Goal: Task Accomplishment & Management: Use online tool/utility

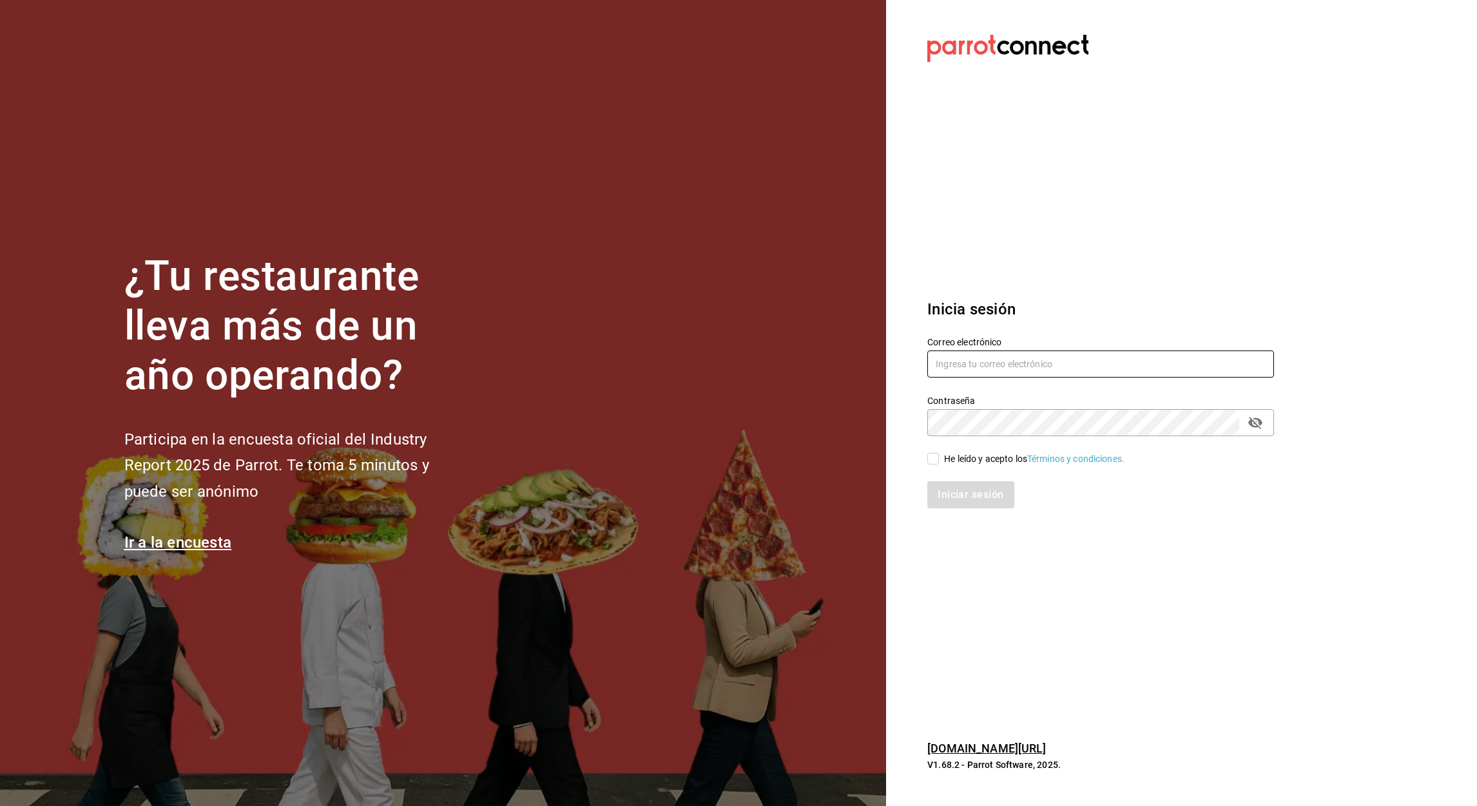
type input "[EMAIL_ADDRESS][DOMAIN_NAME]"
click at [933, 463] on input "He leído y acepto los Términos y condiciones." at bounding box center [933, 459] width 12 height 12
checkbox input "true"
click at [960, 494] on button "Iniciar sesión" at bounding box center [971, 494] width 88 height 27
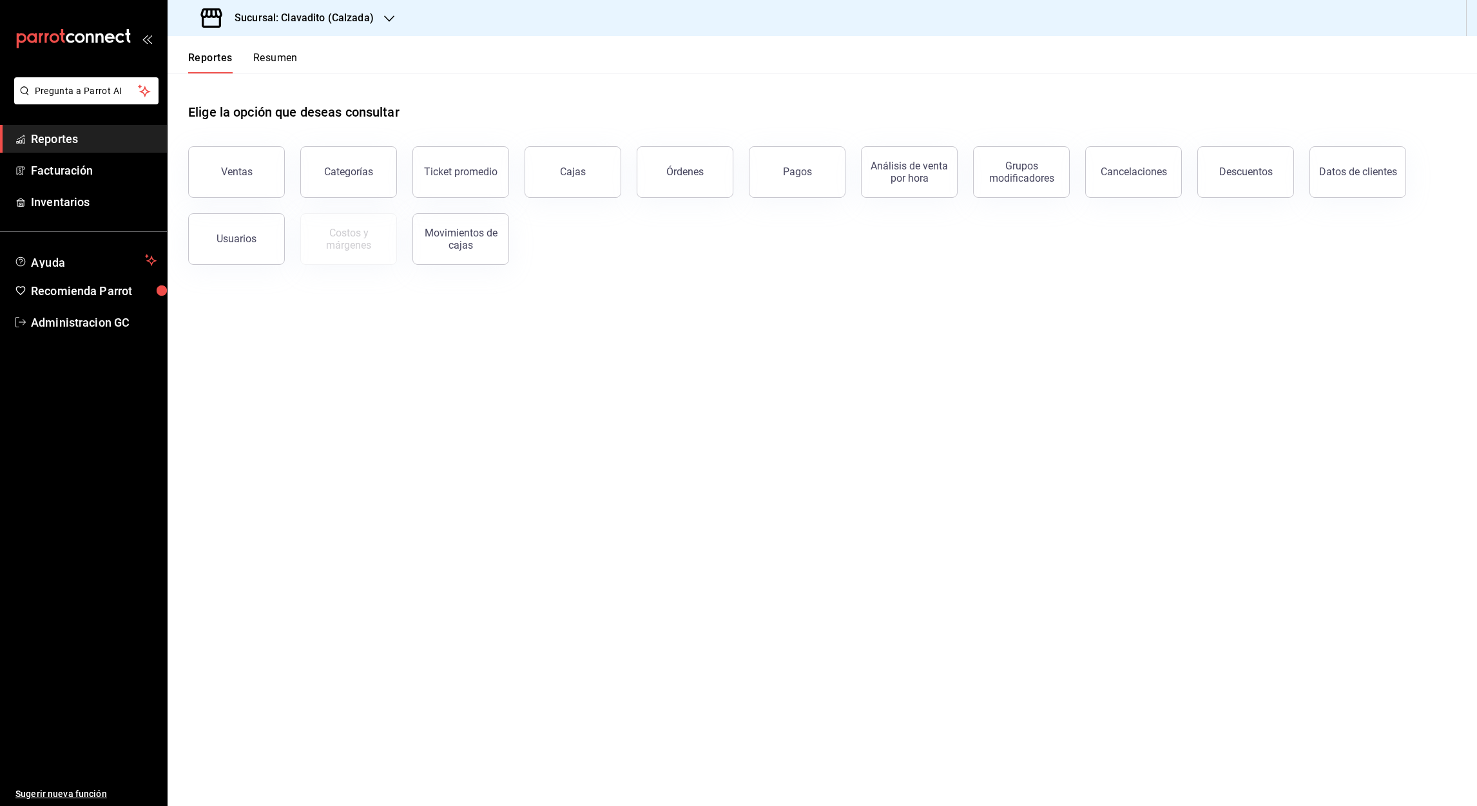
click at [289, 24] on h3 "Sucursal: Clavadito (Calzada)" at bounding box center [298, 17] width 149 height 15
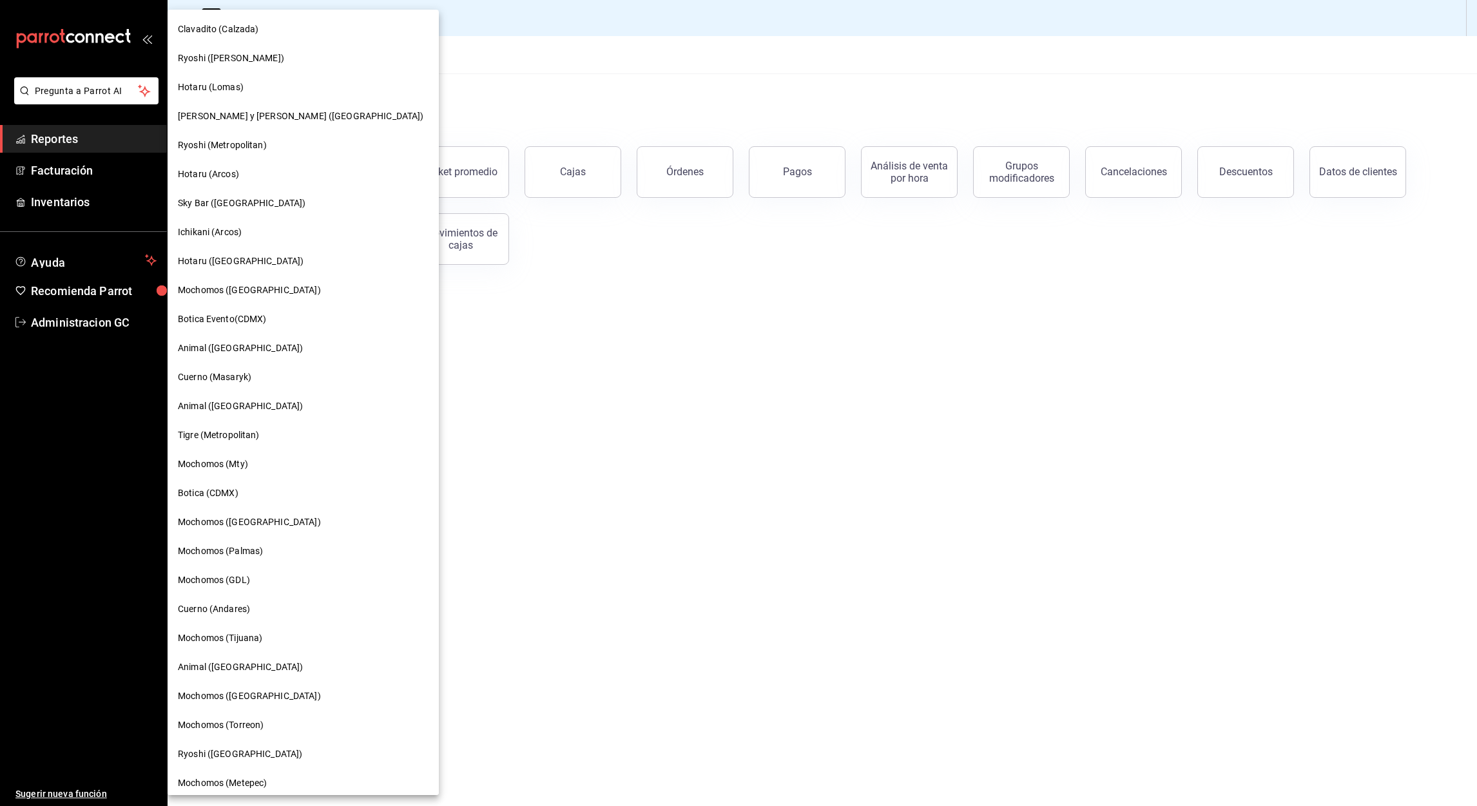
click at [244, 382] on span "Cuerno (Masaryk)" at bounding box center [214, 378] width 73 height 14
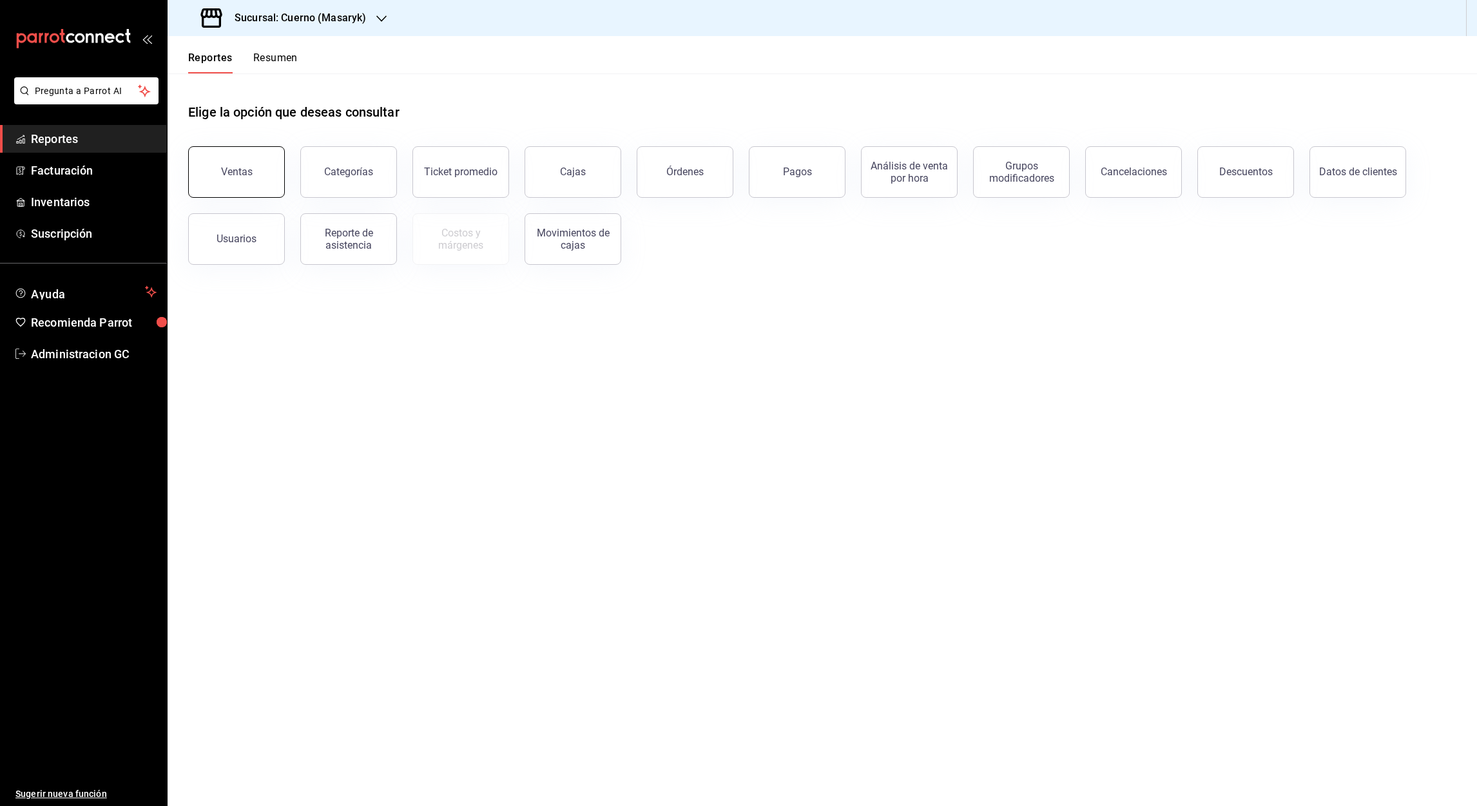
click at [250, 173] on button "Ventas" at bounding box center [236, 172] width 97 height 52
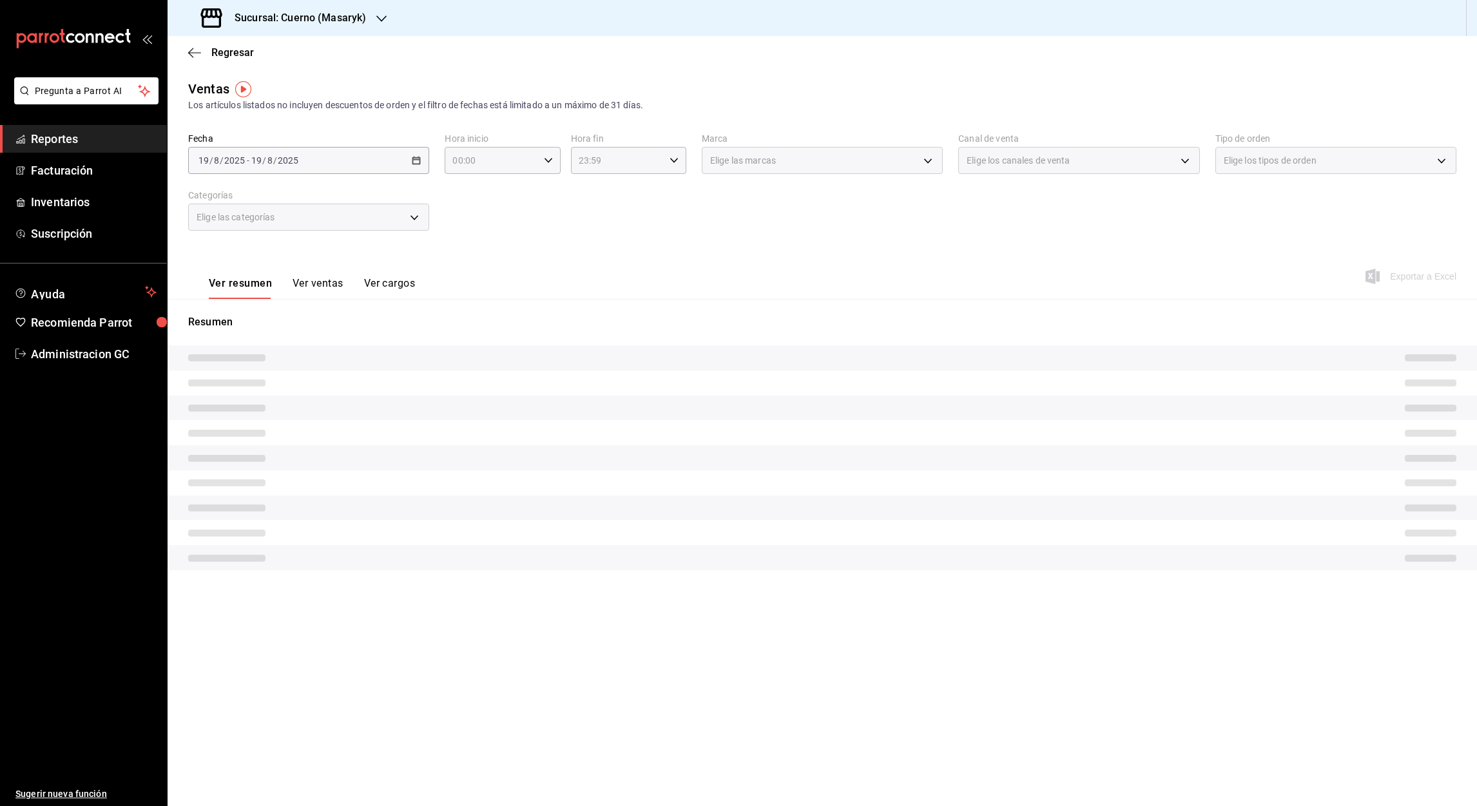
click at [413, 166] on div "2025-08-19 19 / 8 / 2025 - 2025-08-19 19 / 8 / 2025" at bounding box center [308, 160] width 241 height 27
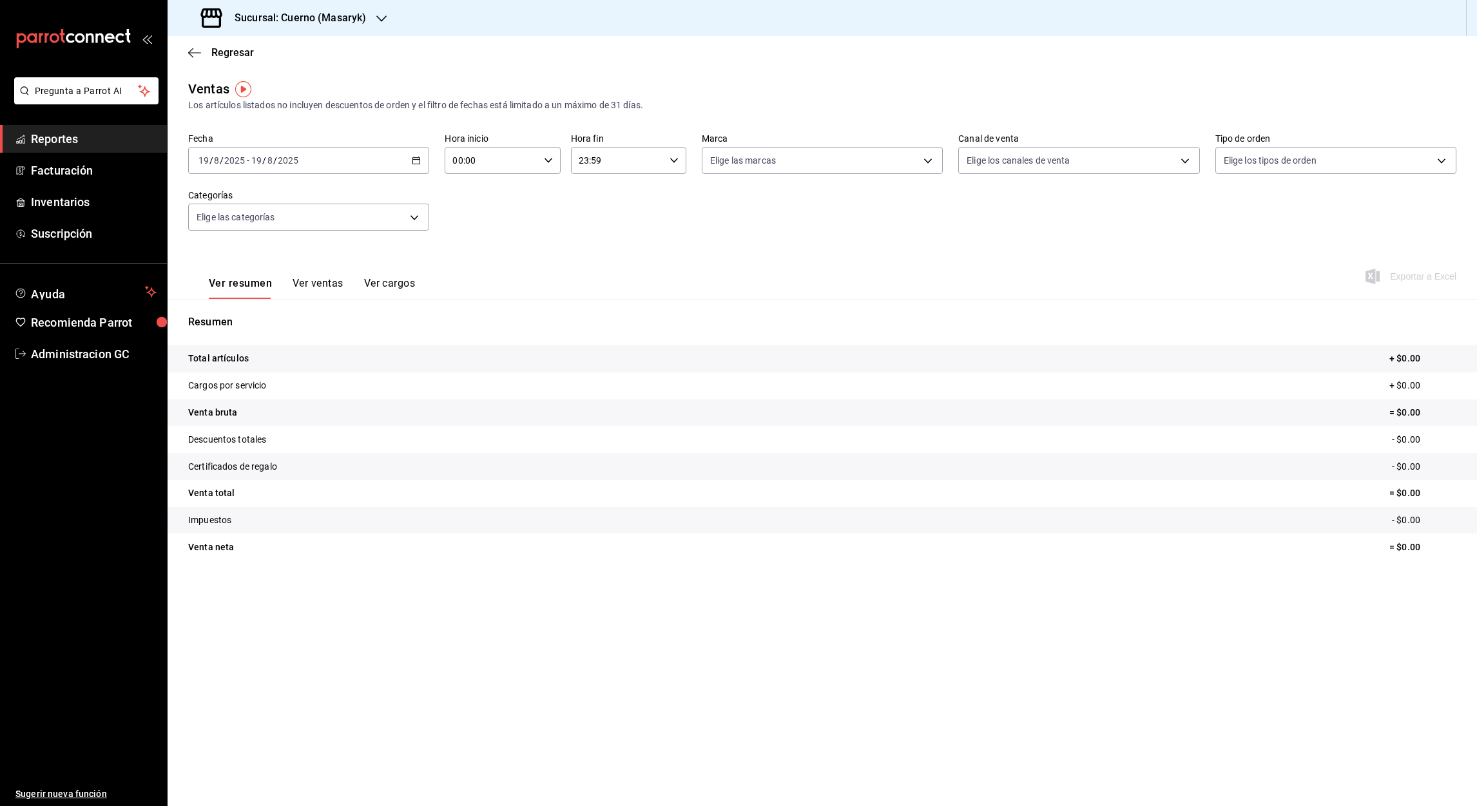
click at [417, 161] on icon "button" at bounding box center [416, 160] width 9 height 9
click at [233, 290] on span "Mes actual" at bounding box center [249, 287] width 100 height 14
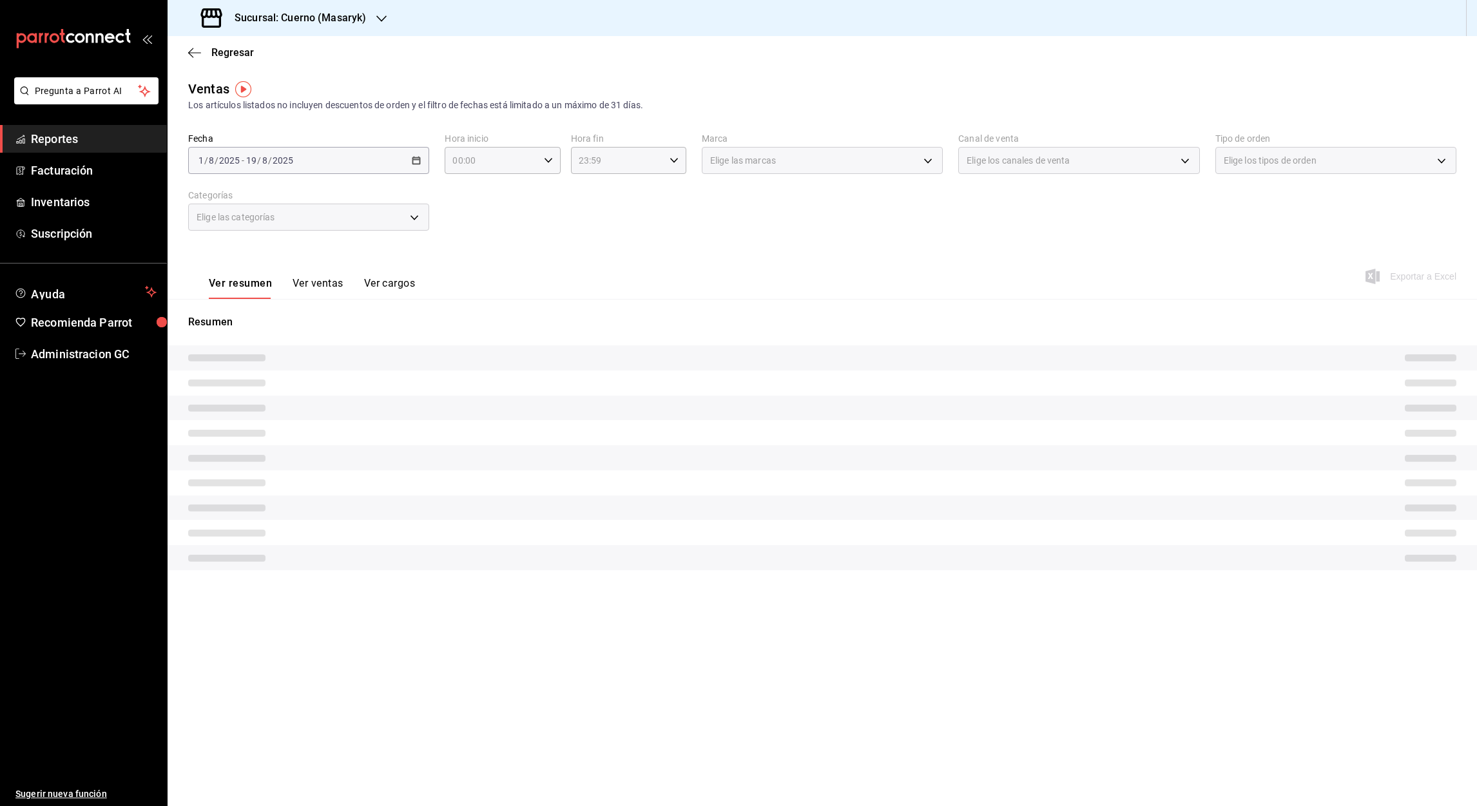
click at [410, 165] on div "2025-08-01 1 / 8 / 2025 - 2025-08-19 19 / 8 / 2025" at bounding box center [308, 160] width 241 height 27
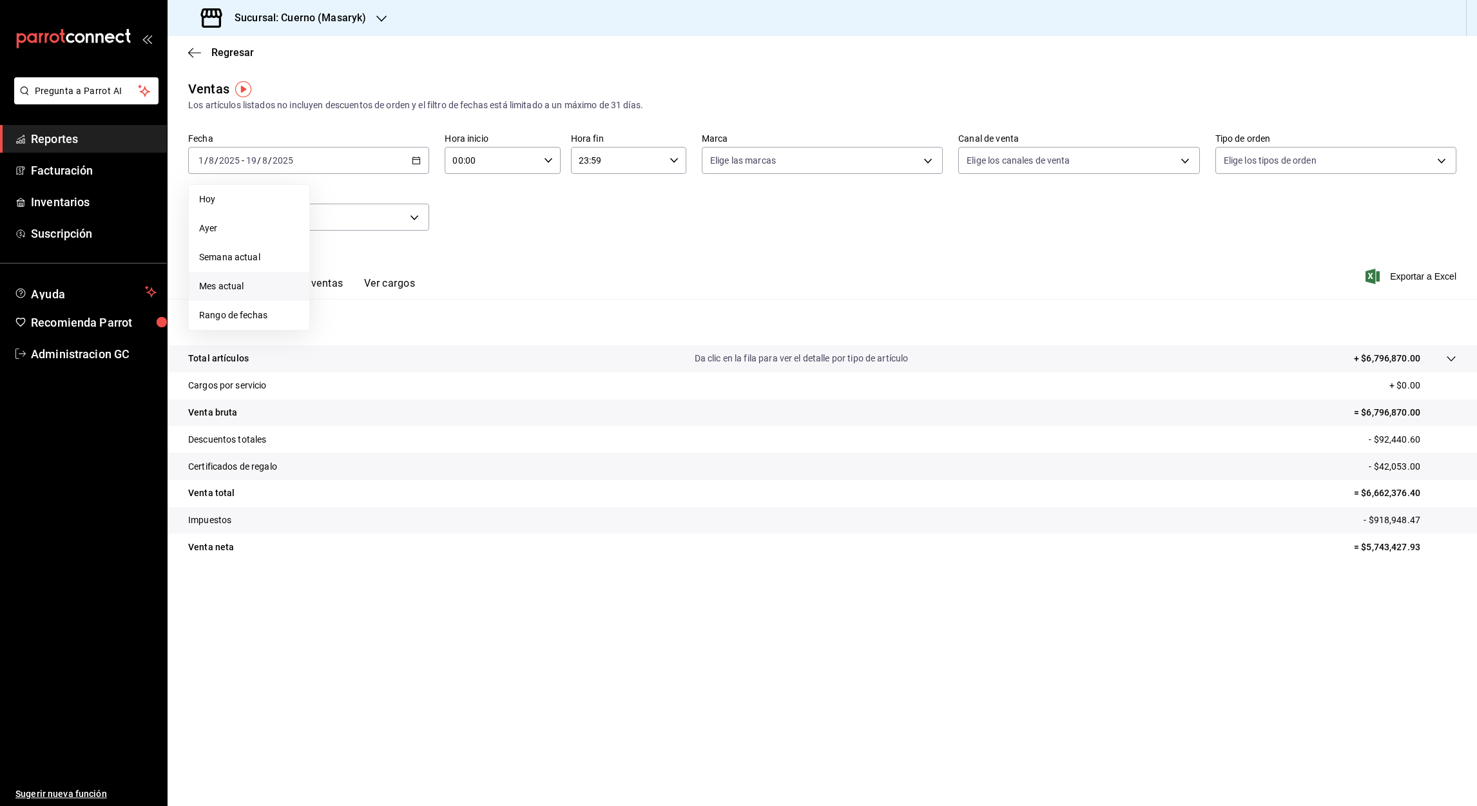
click at [229, 284] on span "Mes actual" at bounding box center [249, 287] width 100 height 14
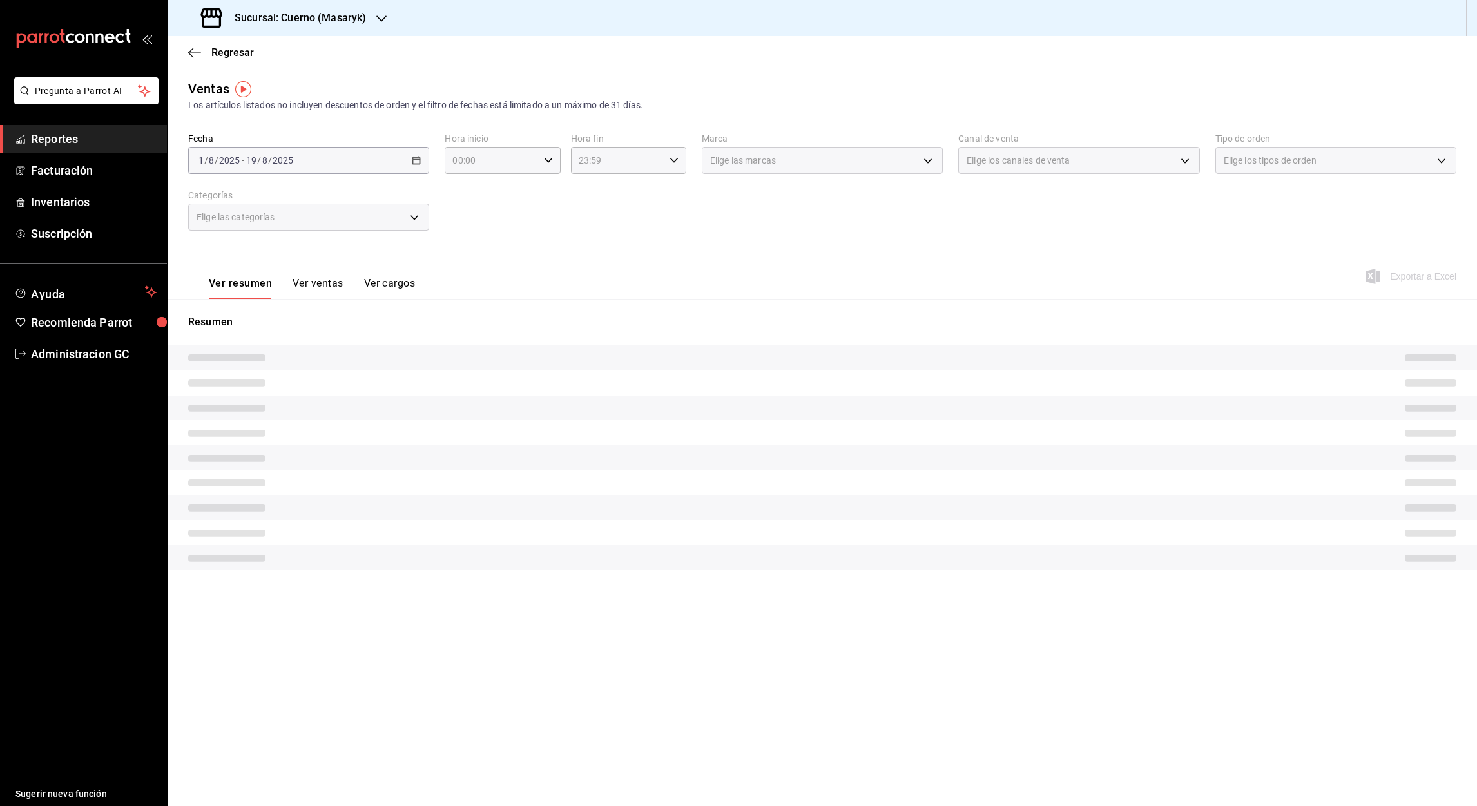
click at [414, 154] on div "2025-08-01 1 / 8 / 2025 - 2025-08-19 19 / 8 / 2025" at bounding box center [308, 160] width 241 height 27
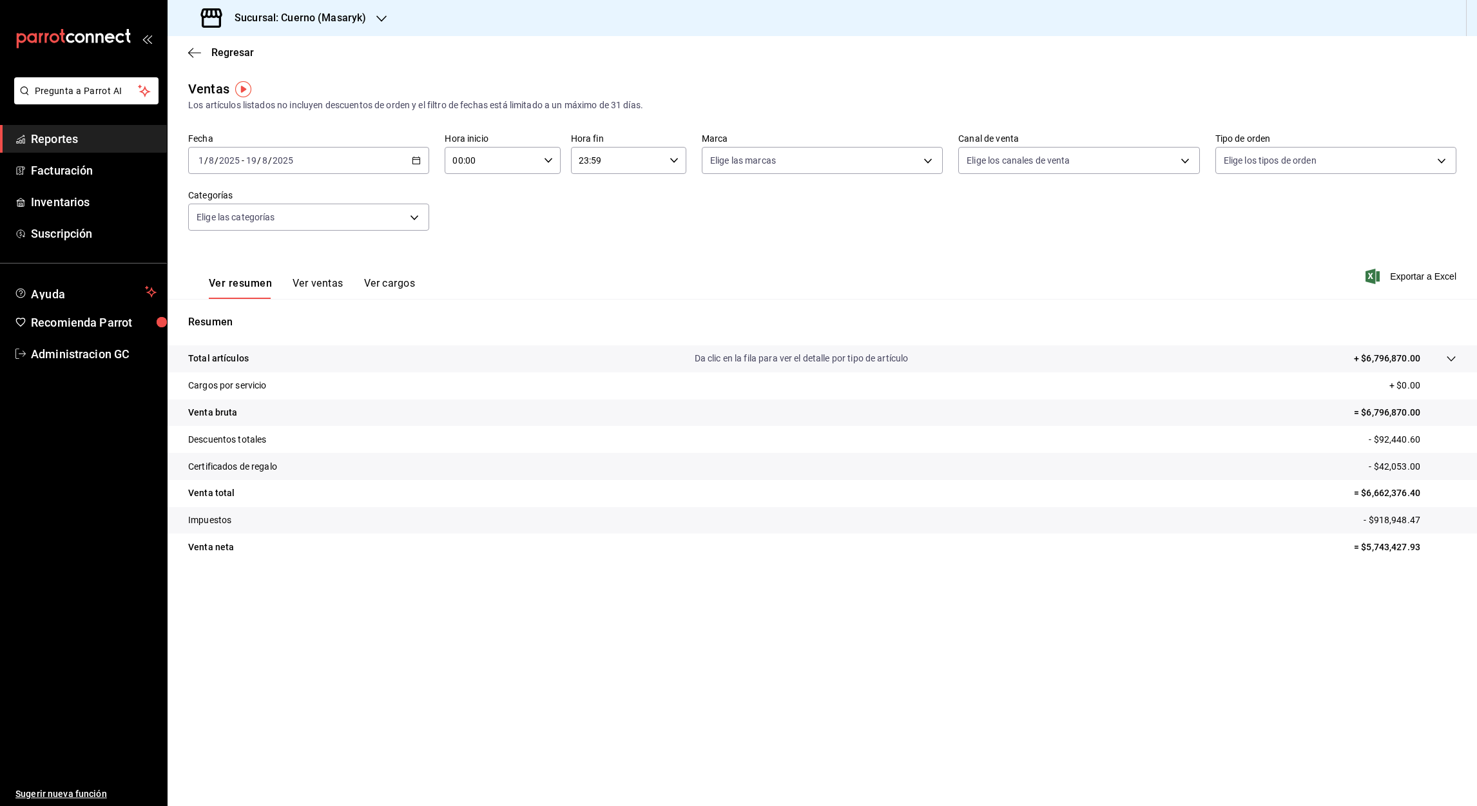
click at [459, 490] on tr "Venta total = $6,662,376.40" at bounding box center [822, 493] width 1309 height 27
click at [423, 160] on div "2025-08-01 1 / 8 / 2025 - 2025-08-19 19 / 8 / 2025" at bounding box center [308, 160] width 241 height 27
click at [239, 317] on span "Rango de fechas" at bounding box center [249, 316] width 100 height 14
click at [447, 209] on icon "button" at bounding box center [451, 207] width 15 height 15
click at [355, 240] on button "1" at bounding box center [359, 251] width 23 height 23
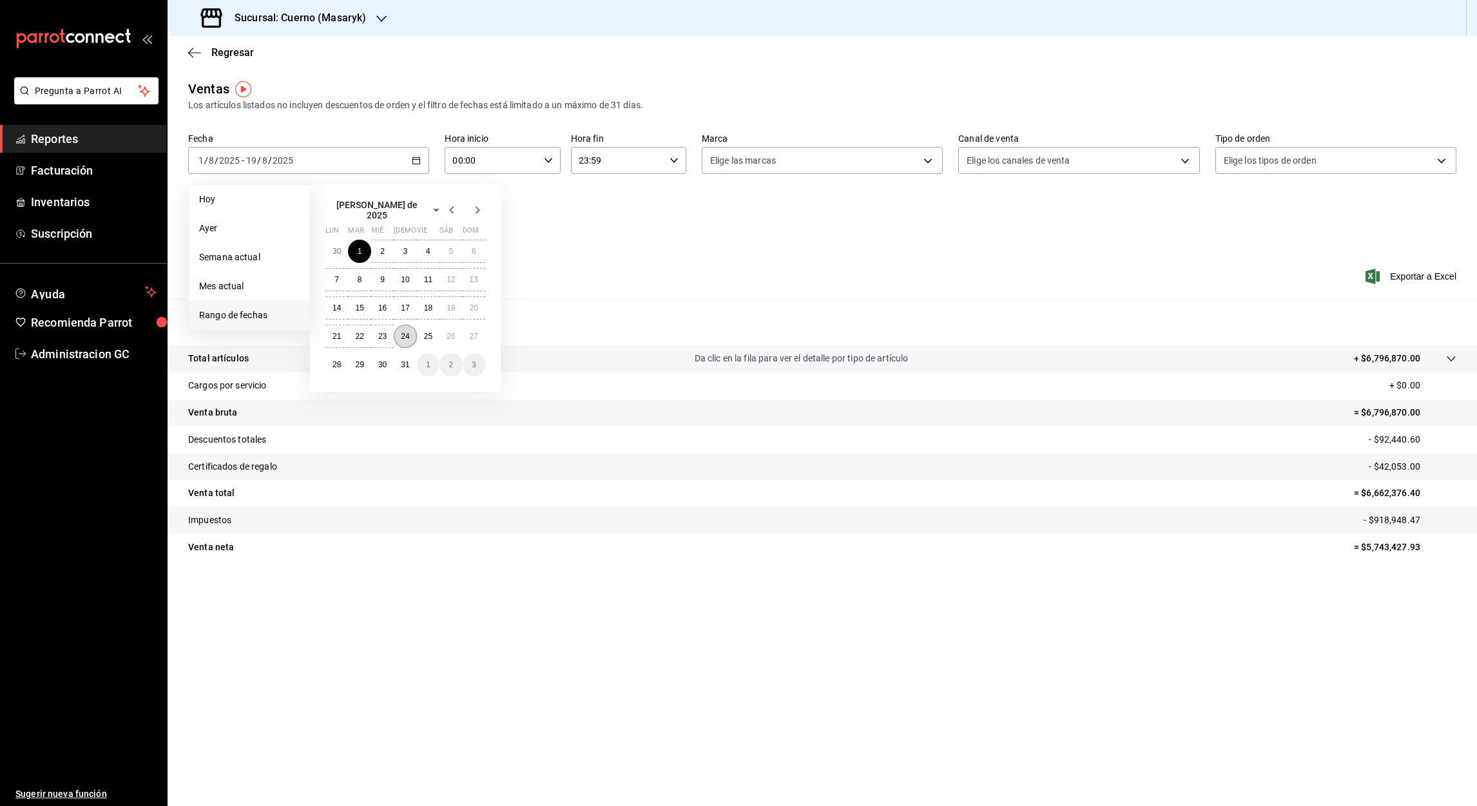
click at [395, 341] on div "30 1 2 3 4 5 6 7 8 9 10 11 12 13 14 15 16 17 18 19 20 21 22 23 24 25 26 27 28 2…" at bounding box center [405, 308] width 160 height 137
click at [407, 360] on abbr "31" at bounding box center [405, 364] width 8 height 9
type input "1"
click at [248, 161] on input "number" at bounding box center [249, 160] width 6 height 10
drag, startPoint x: 246, startPoint y: 159, endPoint x: 255, endPoint y: 159, distance: 8.4
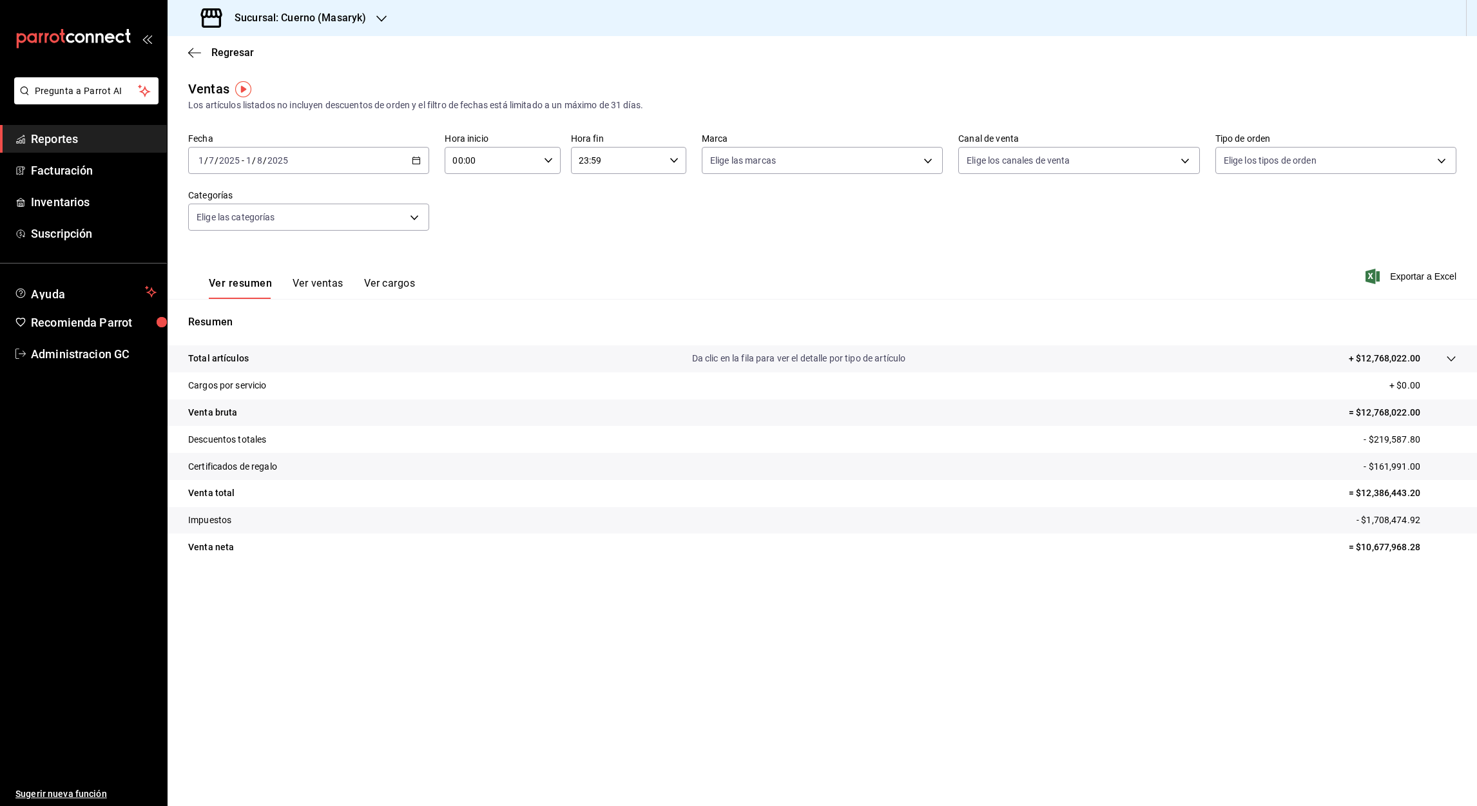
click at [541, 167] on div "00:00 Hora inicio" at bounding box center [502, 160] width 115 height 27
click at [482, 253] on span "05" at bounding box center [473, 251] width 37 height 10
type input "05:00"
click at [675, 162] on div at bounding box center [738, 403] width 1477 height 806
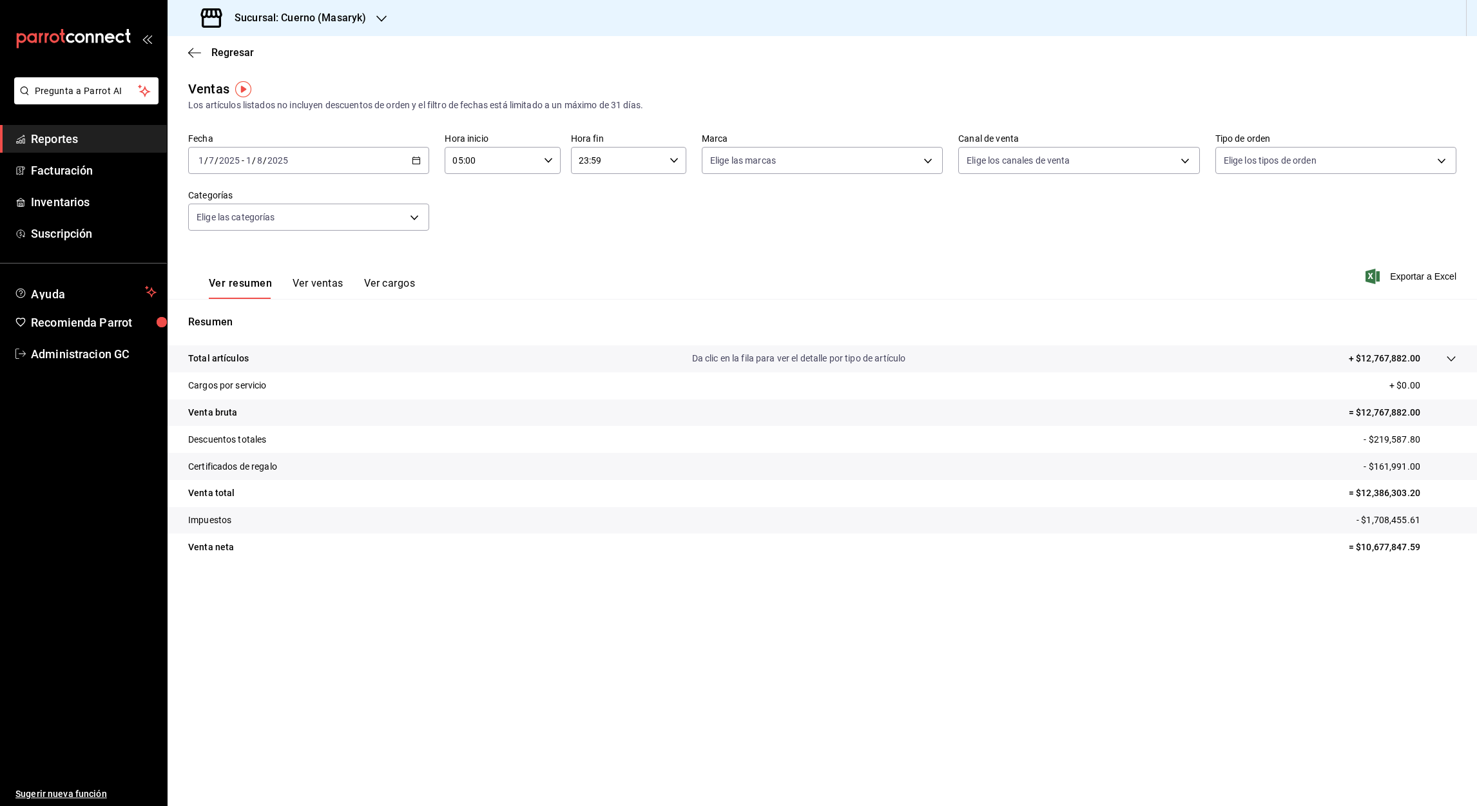
click at [675, 162] on icon "button" at bounding box center [673, 160] width 9 height 9
click at [604, 252] on span "05" at bounding box center [599, 251] width 37 height 10
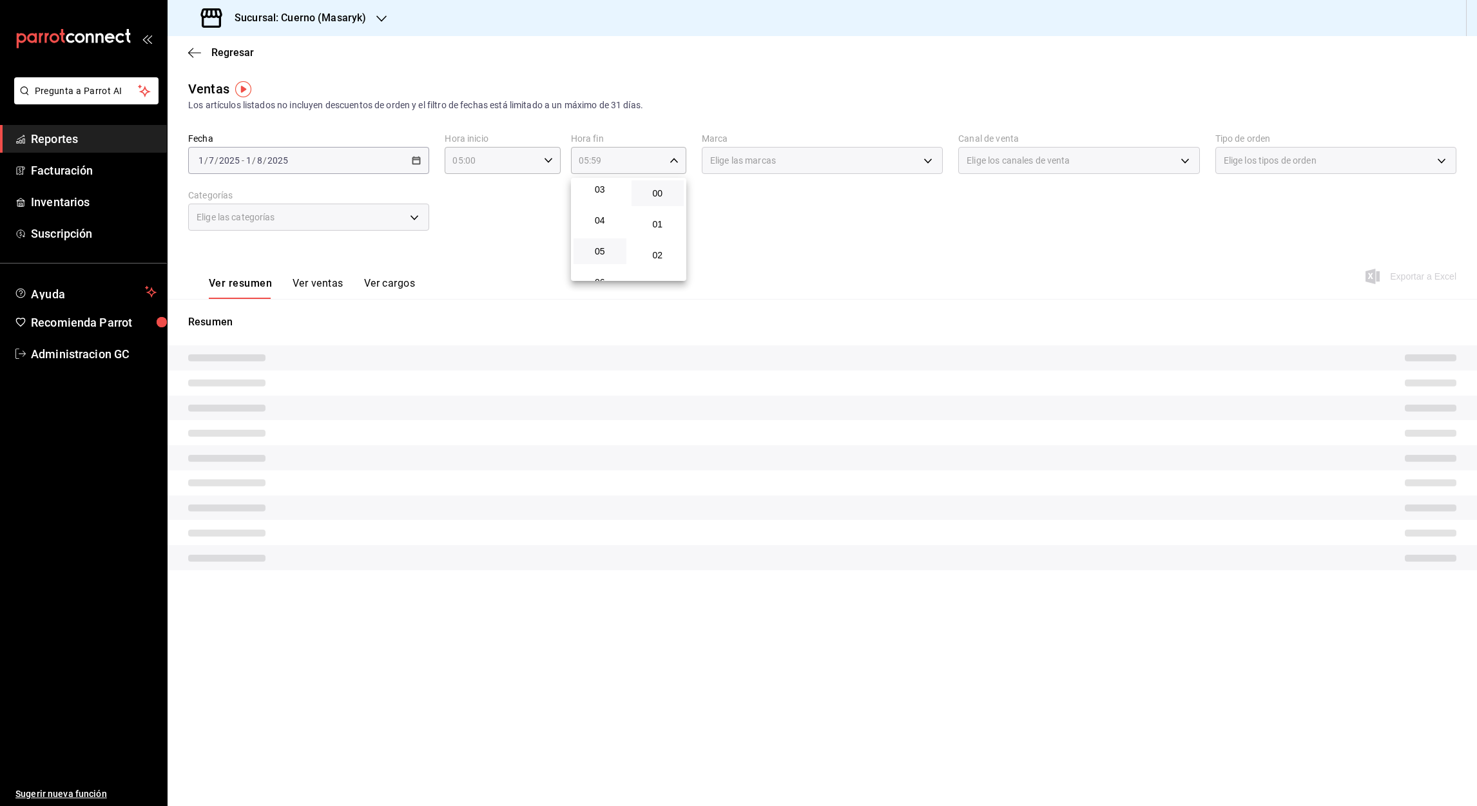
click at [660, 198] on button "00" at bounding box center [657, 193] width 53 height 26
type input "05:00"
click at [742, 243] on div at bounding box center [738, 403] width 1477 height 806
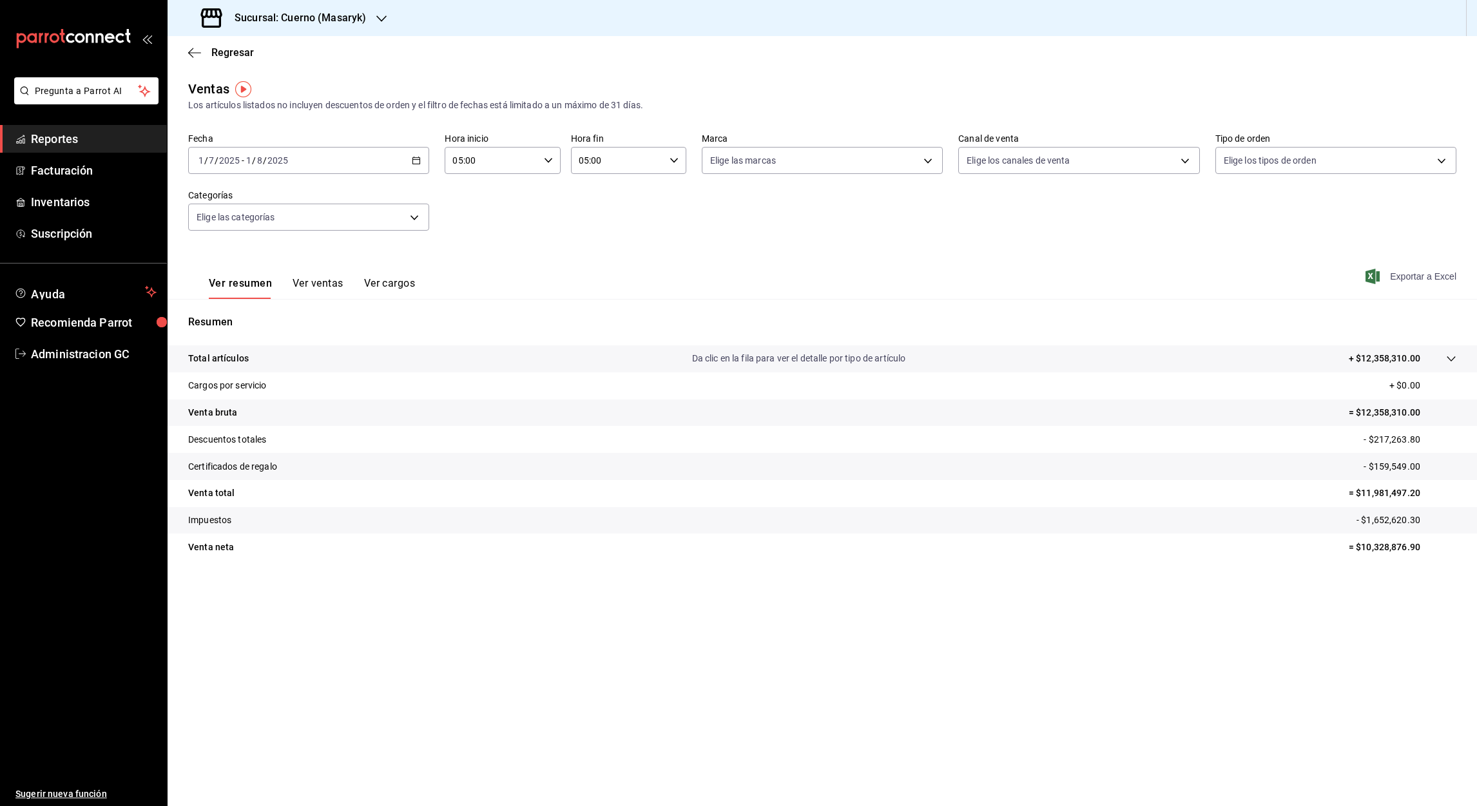
click at [1395, 274] on span "Exportar a Excel" at bounding box center [1412, 276] width 88 height 15
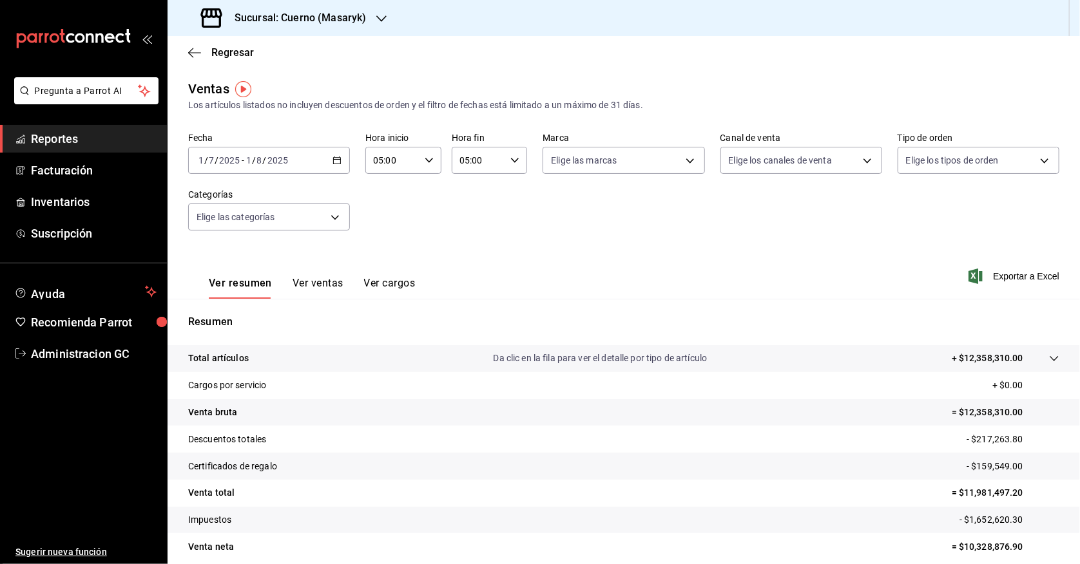
click at [880, 297] on div "Ver resumen Ver ventas Ver cargos Exportar a Excel" at bounding box center [624, 272] width 912 height 53
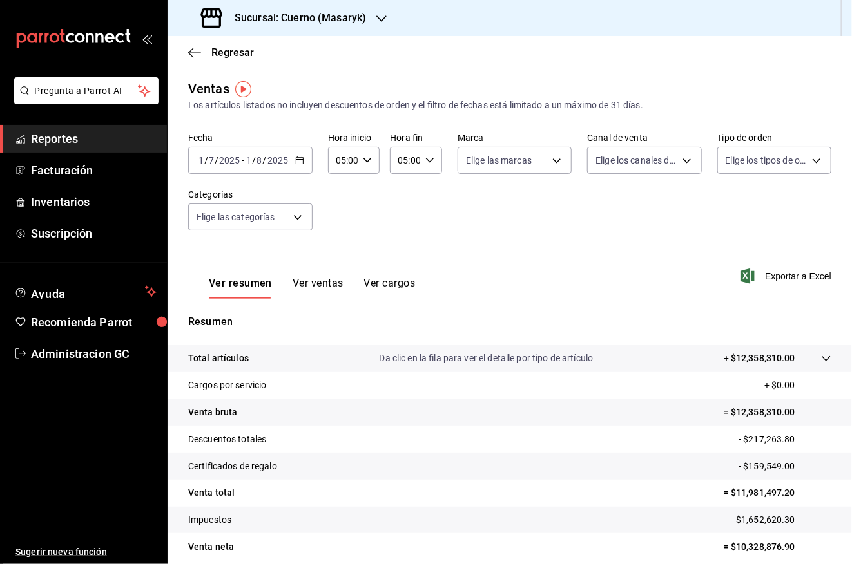
click at [311, 18] on h3 "Sucursal: Cuerno (Masaryk)" at bounding box center [295, 17] width 142 height 15
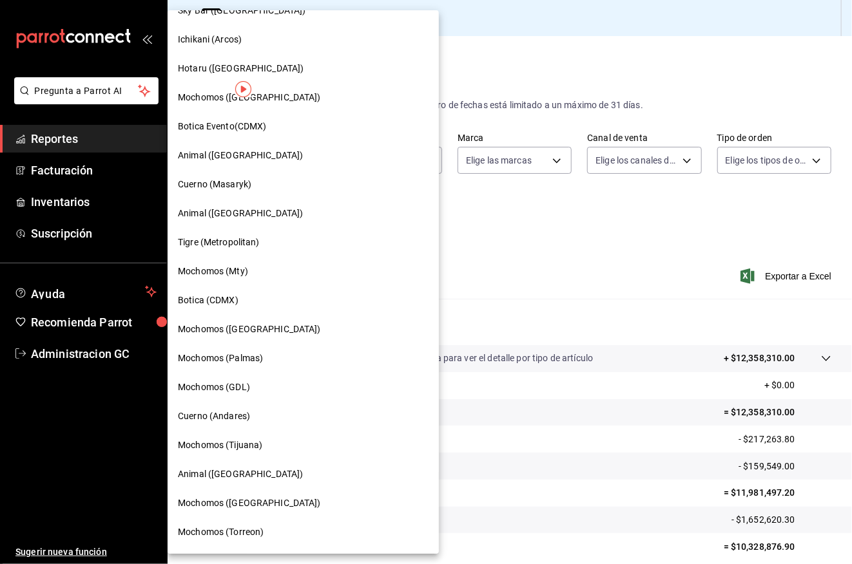
scroll to position [289, 0]
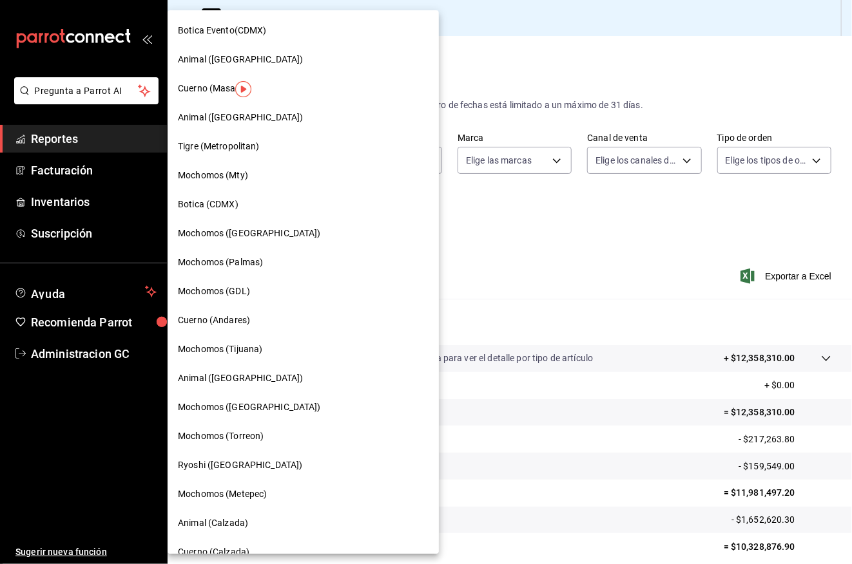
click at [270, 439] on div "Mochomos (Torreon)" at bounding box center [303, 437] width 251 height 14
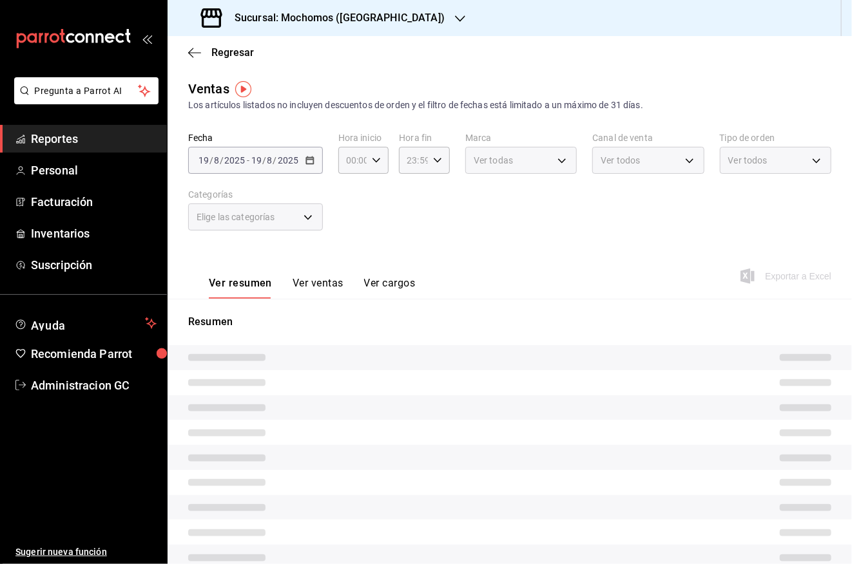
type input "05:00"
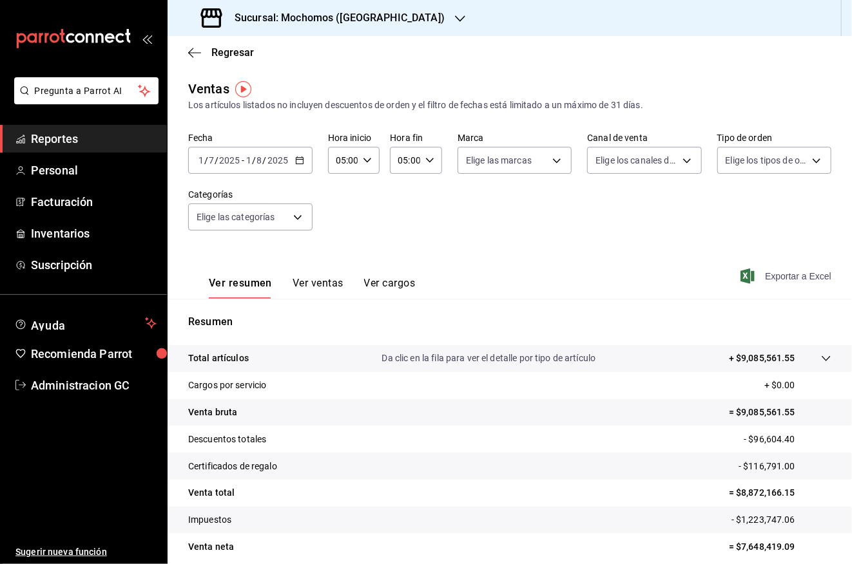
click at [740, 276] on icon "button" at bounding box center [747, 276] width 14 height 15
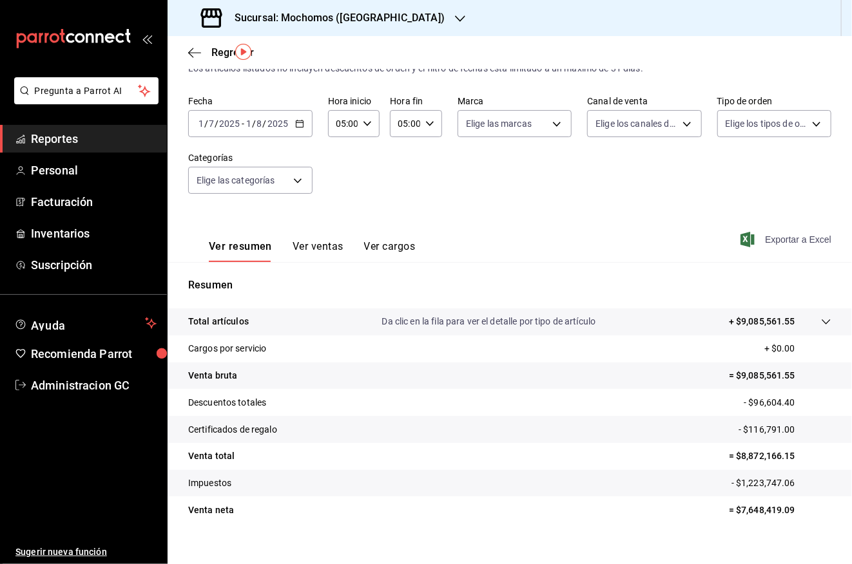
scroll to position [53, 0]
